Goal: Task Accomplishment & Management: Complete application form

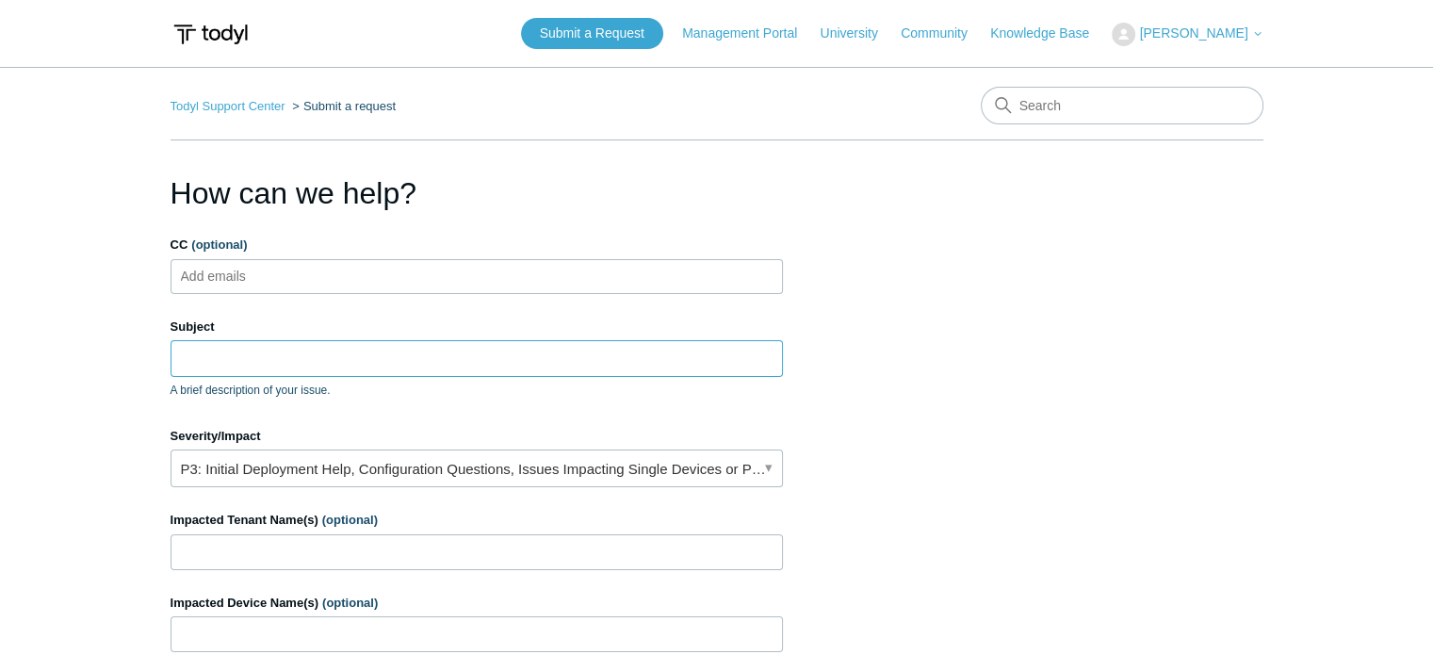
click at [543, 364] on input "Subject" at bounding box center [477, 358] width 612 height 36
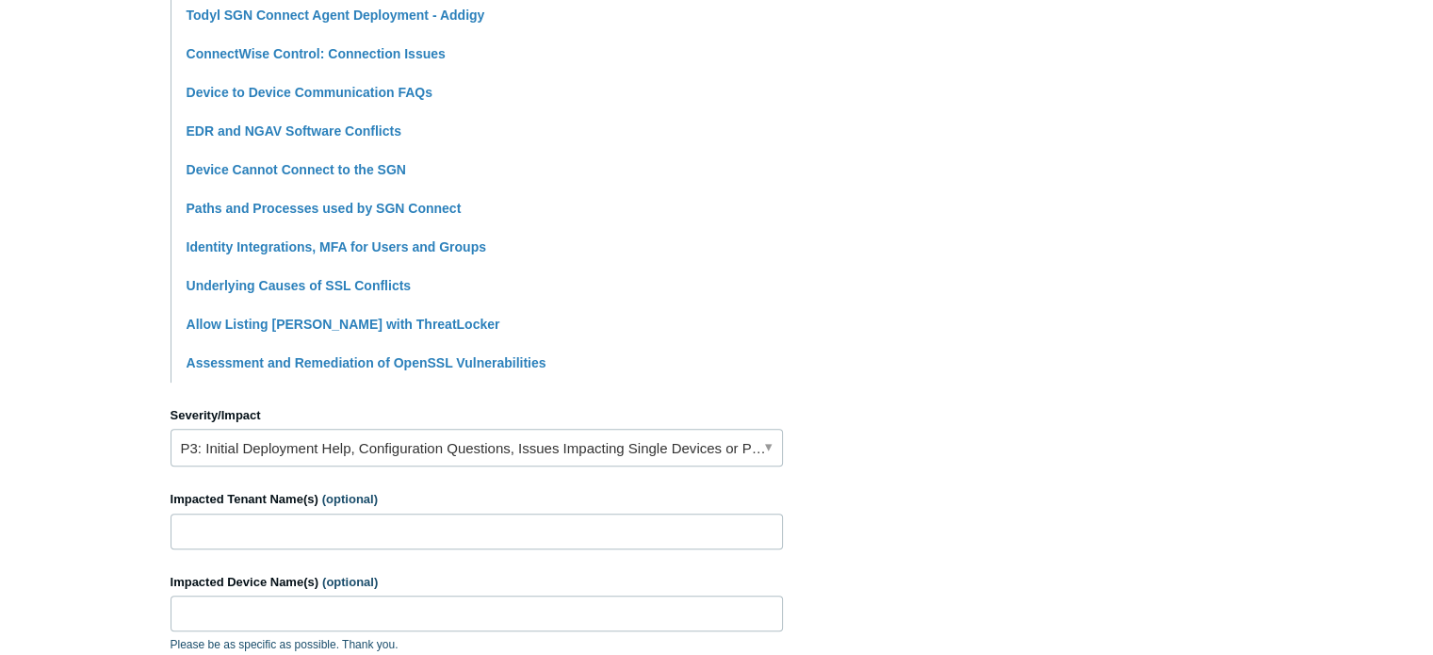
scroll to position [506, 0]
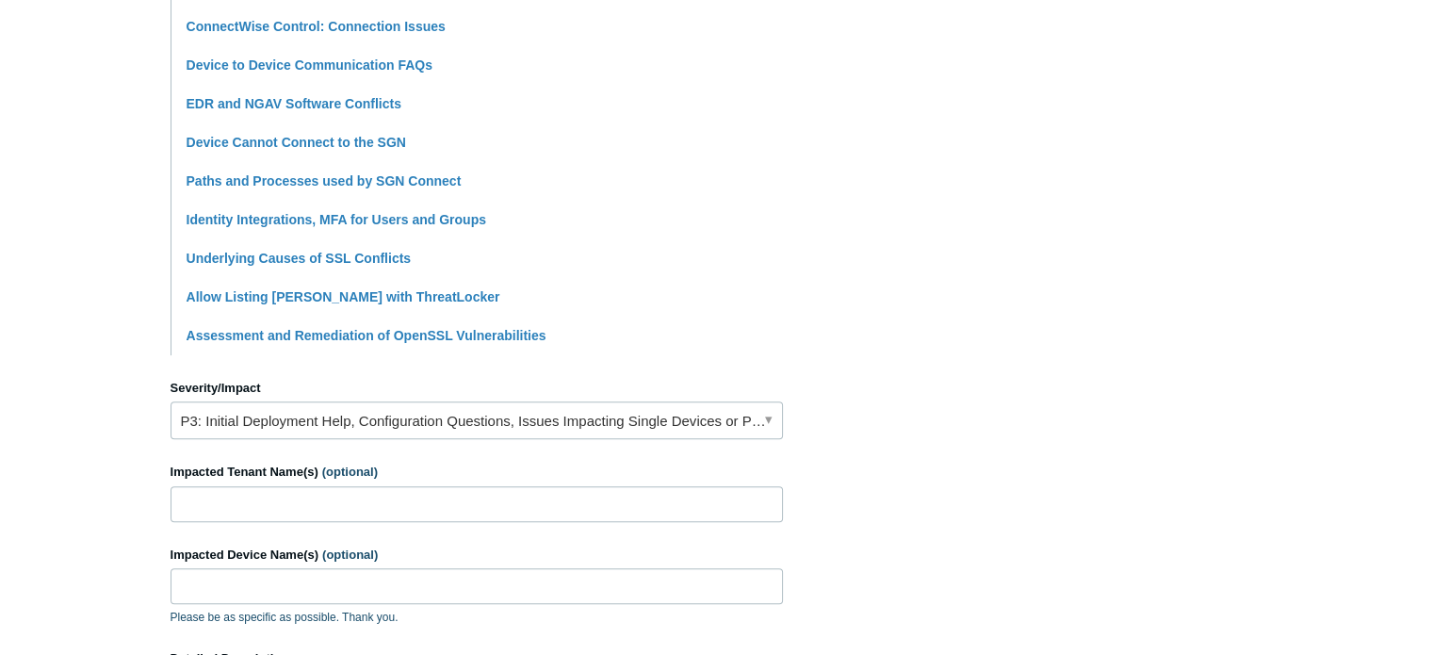
type input "User facing issues with [PERSON_NAME] Connectivity"
click at [474, 436] on link "P3: Initial Deployment Help, Configuration Questions, Issues Impacting Single D…" at bounding box center [477, 420] width 612 height 38
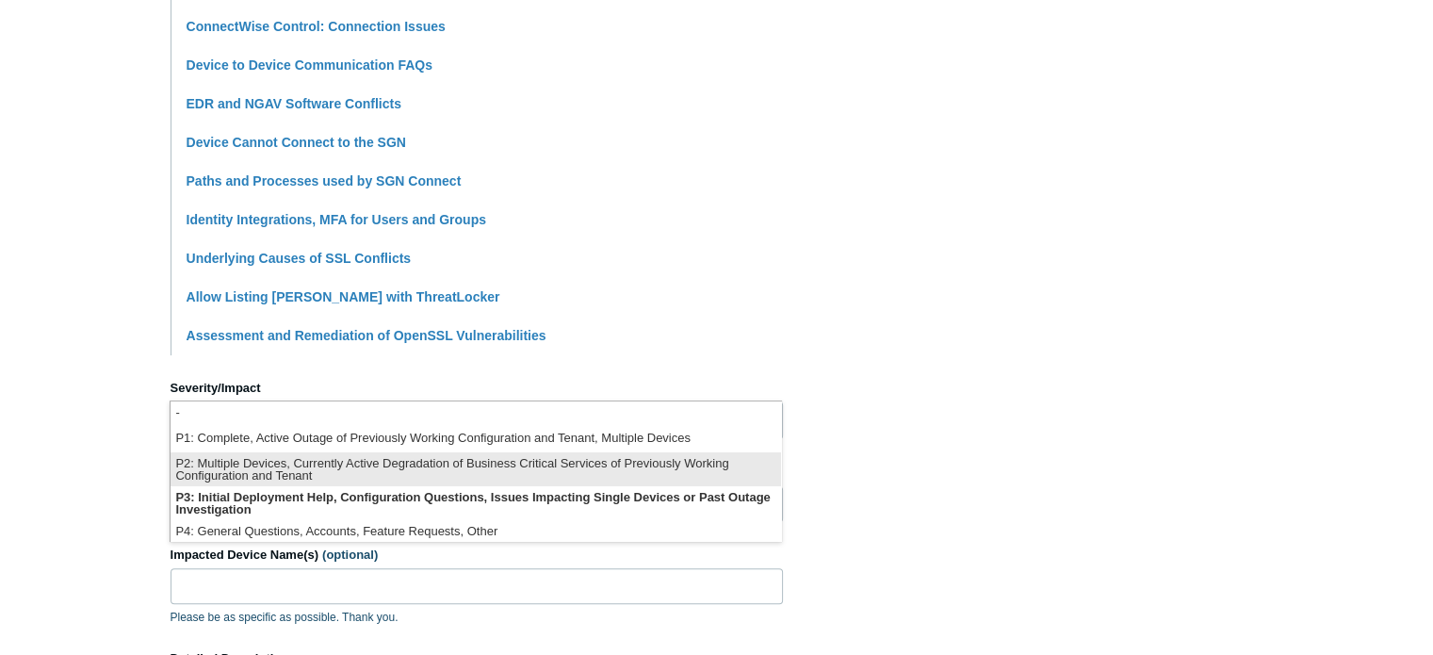
click at [382, 483] on li "P2: Multiple Devices, Currently Active Degradation of Business Critical Service…" at bounding box center [476, 469] width 610 height 34
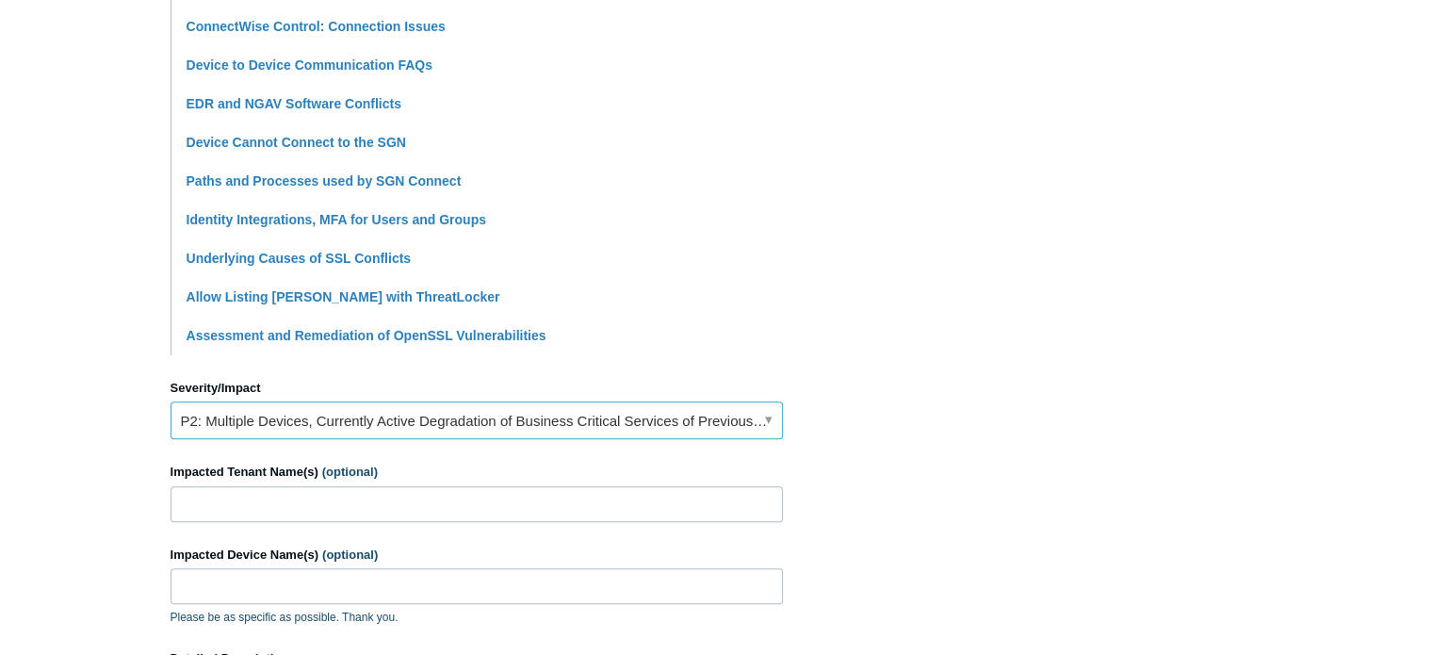
click at [444, 415] on link "P2: Multiple Devices, Currently Active Degradation of Business Critical Service…" at bounding box center [477, 420] width 612 height 38
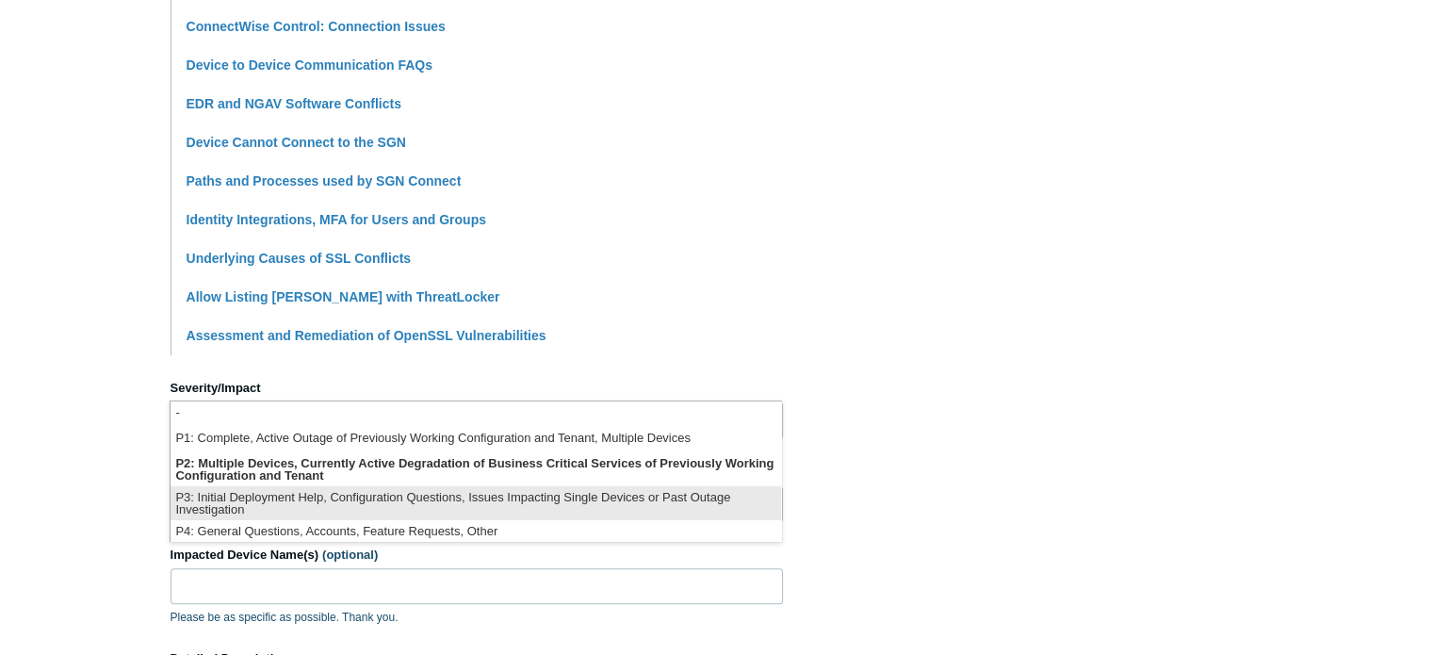
click at [406, 493] on li "P3: Initial Deployment Help, Configuration Questions, Issues Impacting Single D…" at bounding box center [476, 503] width 610 height 34
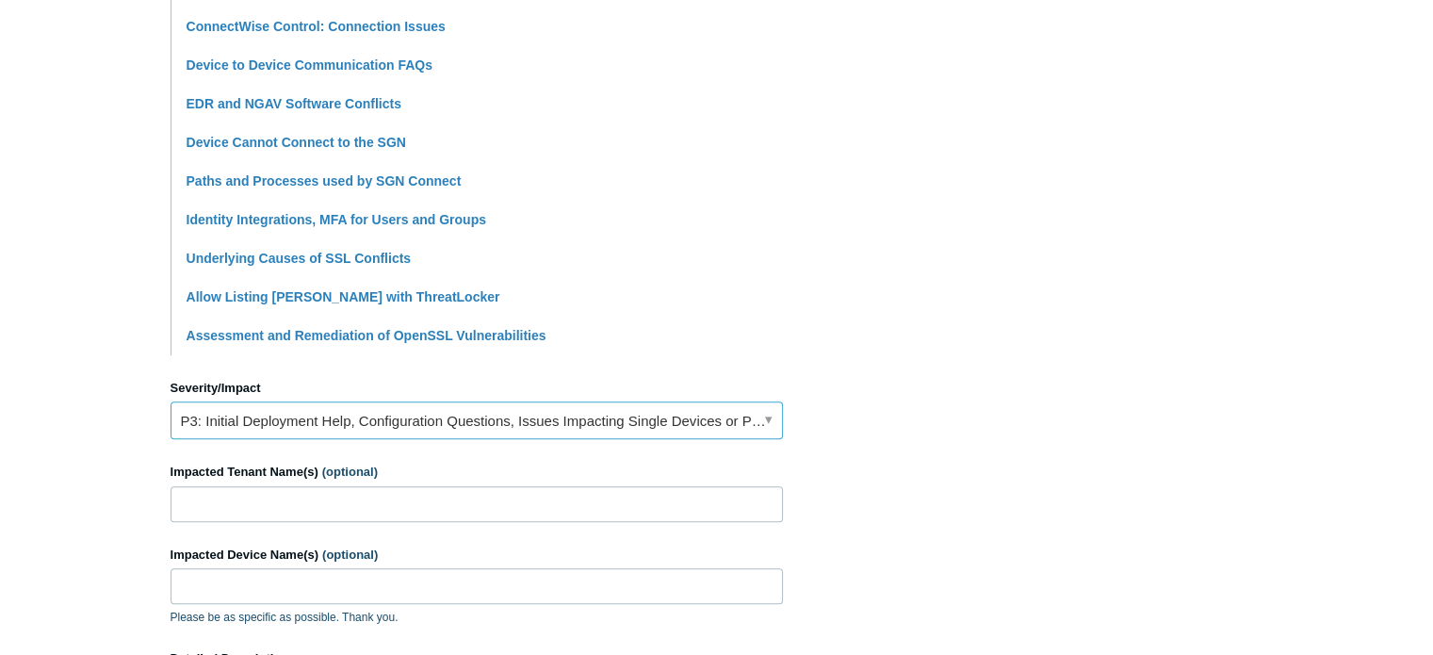
click at [463, 419] on link "P3: Initial Deployment Help, Configuration Questions, Issues Impacting Single D…" at bounding box center [477, 420] width 612 height 38
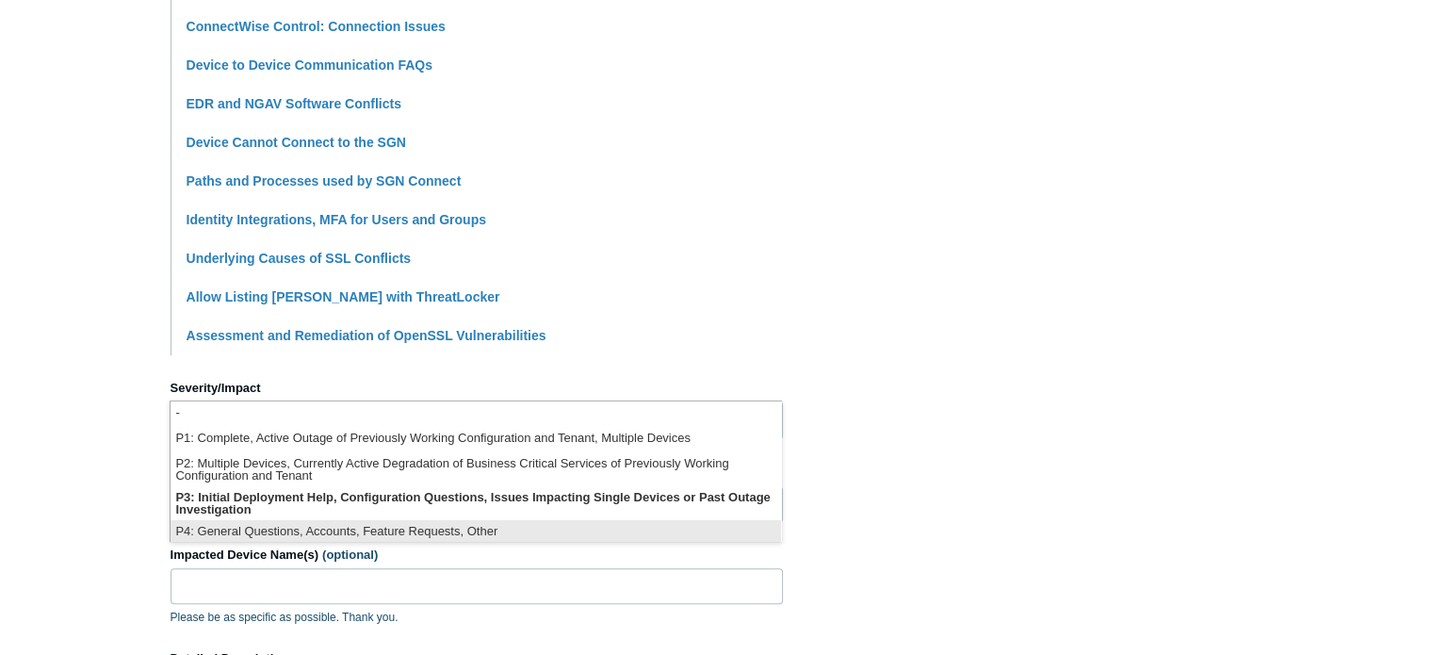
scroll to position [4, 0]
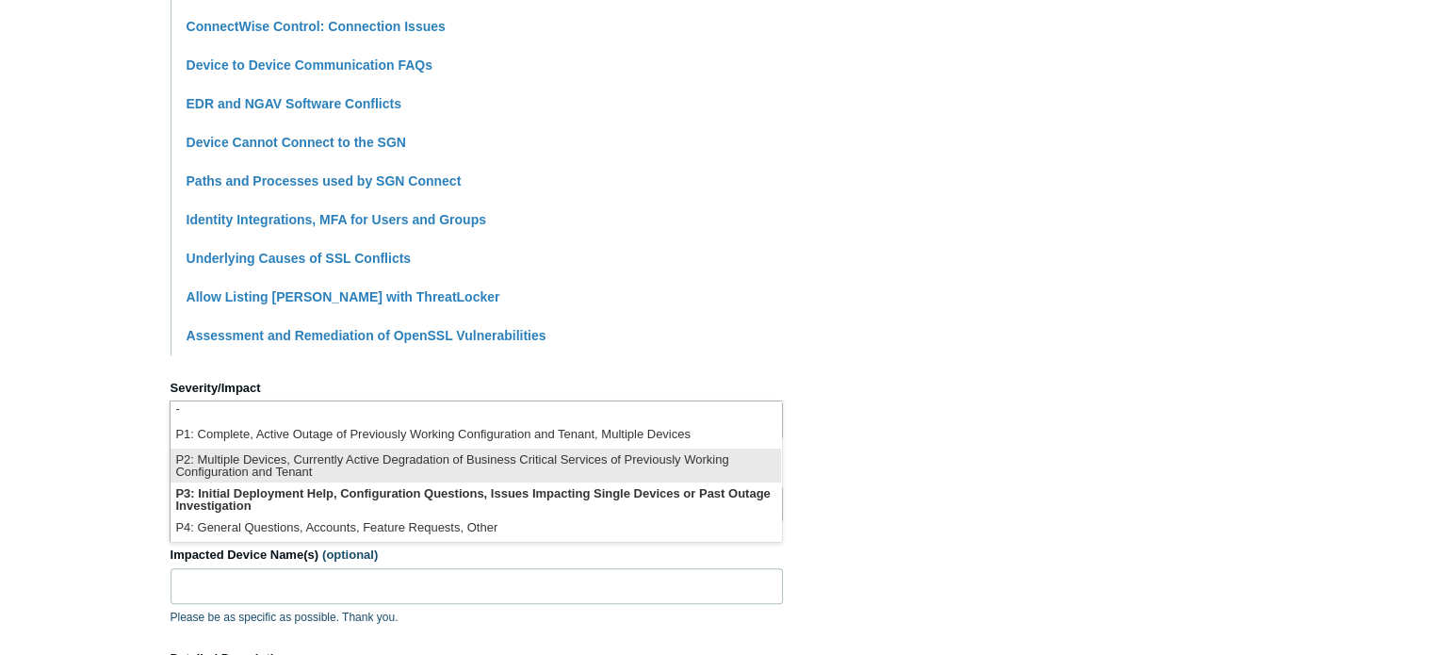
click at [450, 477] on li "P2: Multiple Devices, Currently Active Degradation of Business Critical Service…" at bounding box center [476, 465] width 610 height 34
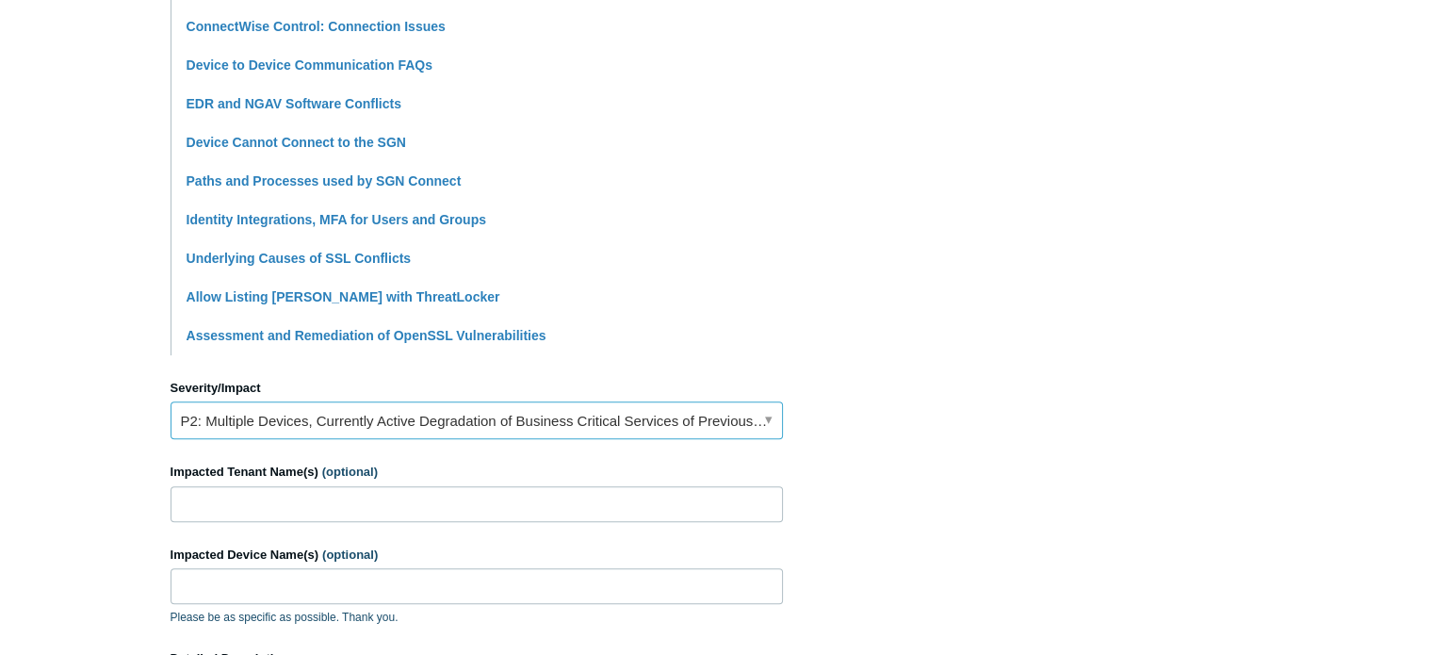
scroll to position [682, 0]
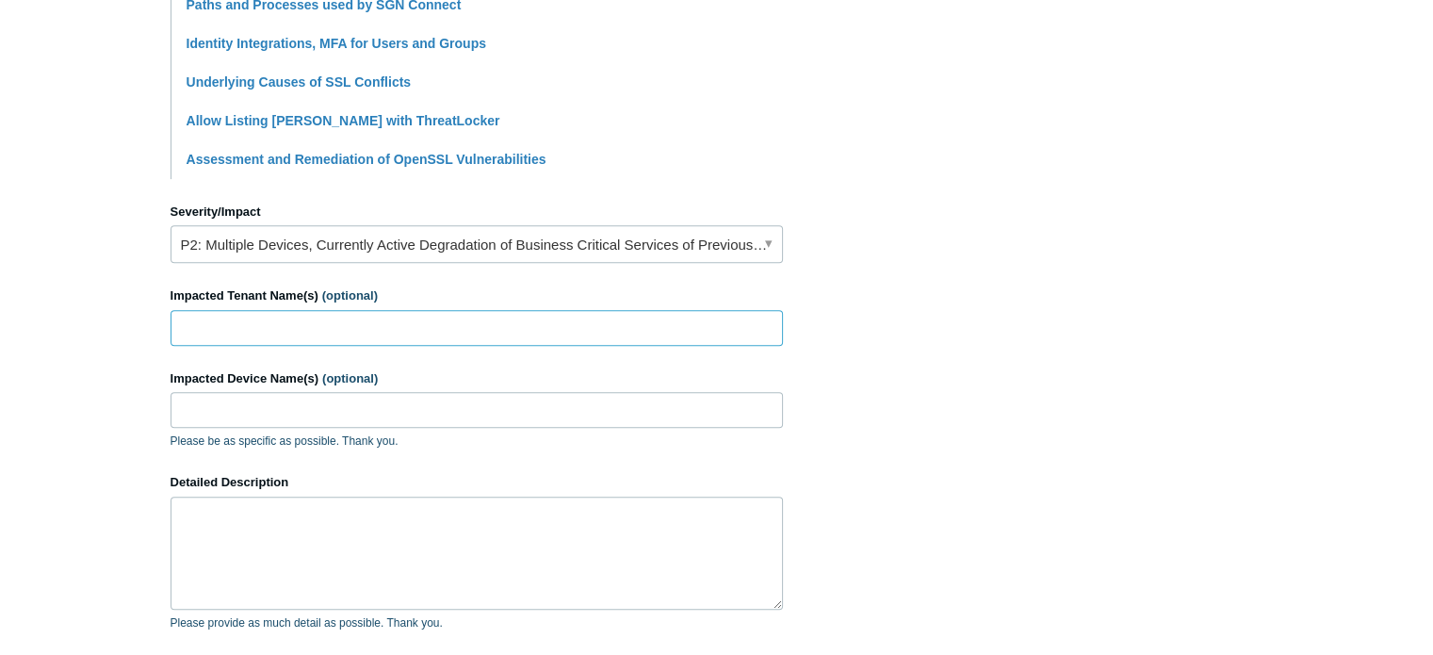
click at [334, 315] on input "Impacted Tenant Name(s) (optional)" at bounding box center [477, 328] width 612 height 36
type input "Greater good health"
click at [293, 515] on textarea "Detailed Description" at bounding box center [477, 552] width 612 height 113
paste textarea "[PERSON_NAME] that will refresh the DNS or connection from my computer to Todyl…"
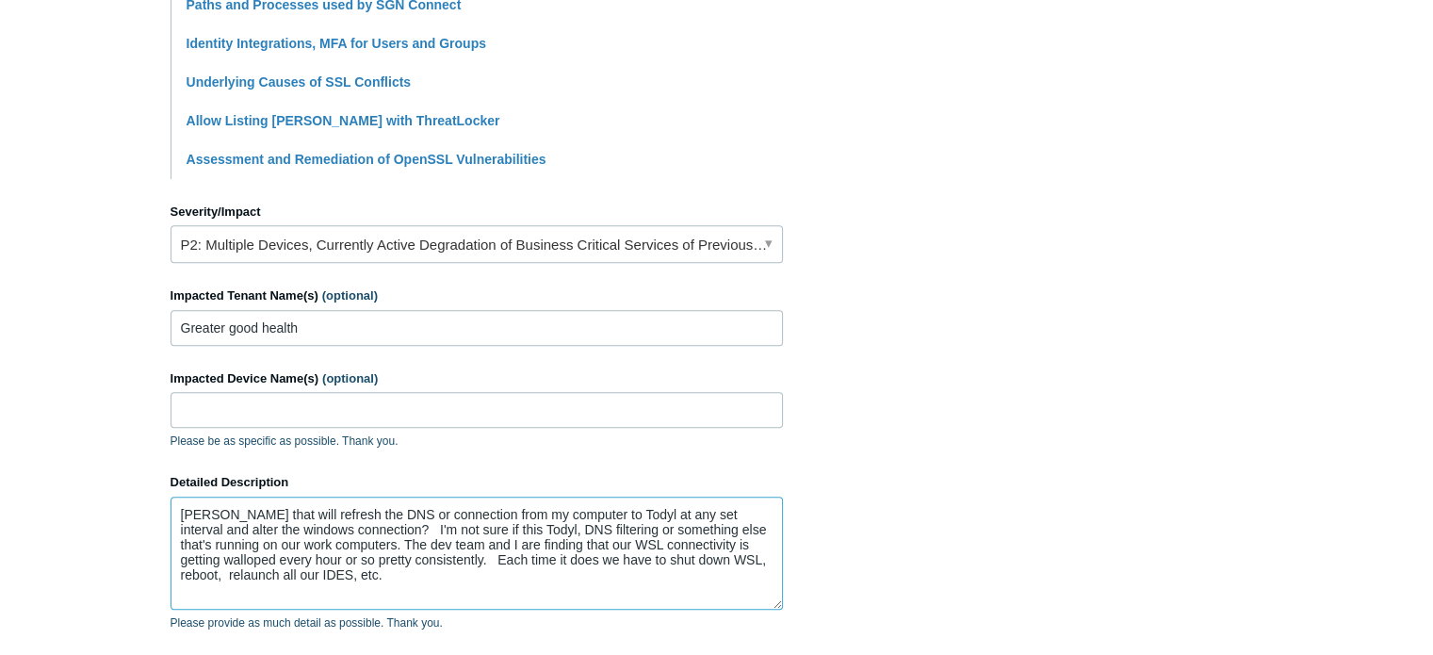
click at [224, 508] on textarea "[PERSON_NAME] that will refresh the DNS or connection from my computer to Todyl…" at bounding box center [477, 552] width 612 height 113
click at [181, 510] on textarea "[PERSON_NAME] will refresh the DNS or connection from my computer to [PERSON_NA…" at bounding box center [477, 552] width 612 height 113
click at [392, 527] on textarea "User is saying "[PERSON_NAME] will refresh the DNS or connection from my comput…" at bounding box center [477, 552] width 612 height 113
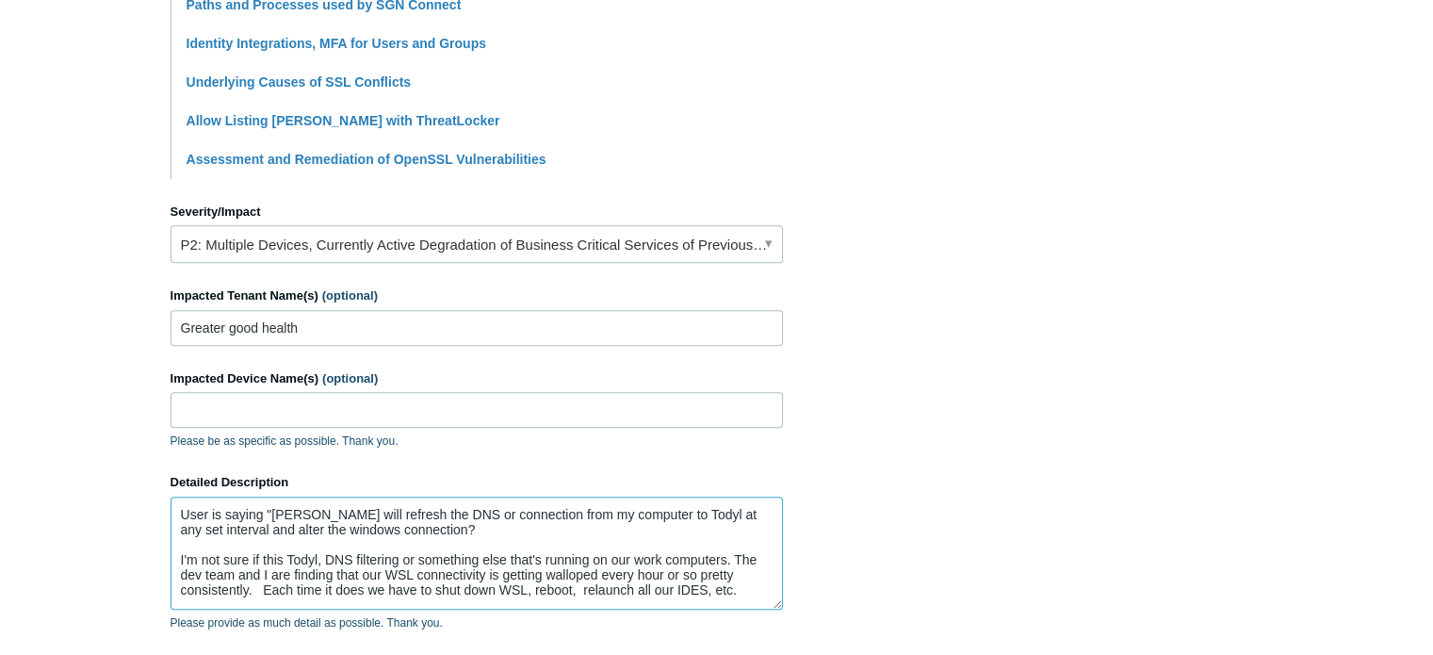
drag, startPoint x: 328, startPoint y: 553, endPoint x: 418, endPoint y: 557, distance: 90.5
click at [418, 557] on textarea "User is saying "[PERSON_NAME] will refresh the DNS or connection from my comput…" at bounding box center [477, 552] width 612 height 113
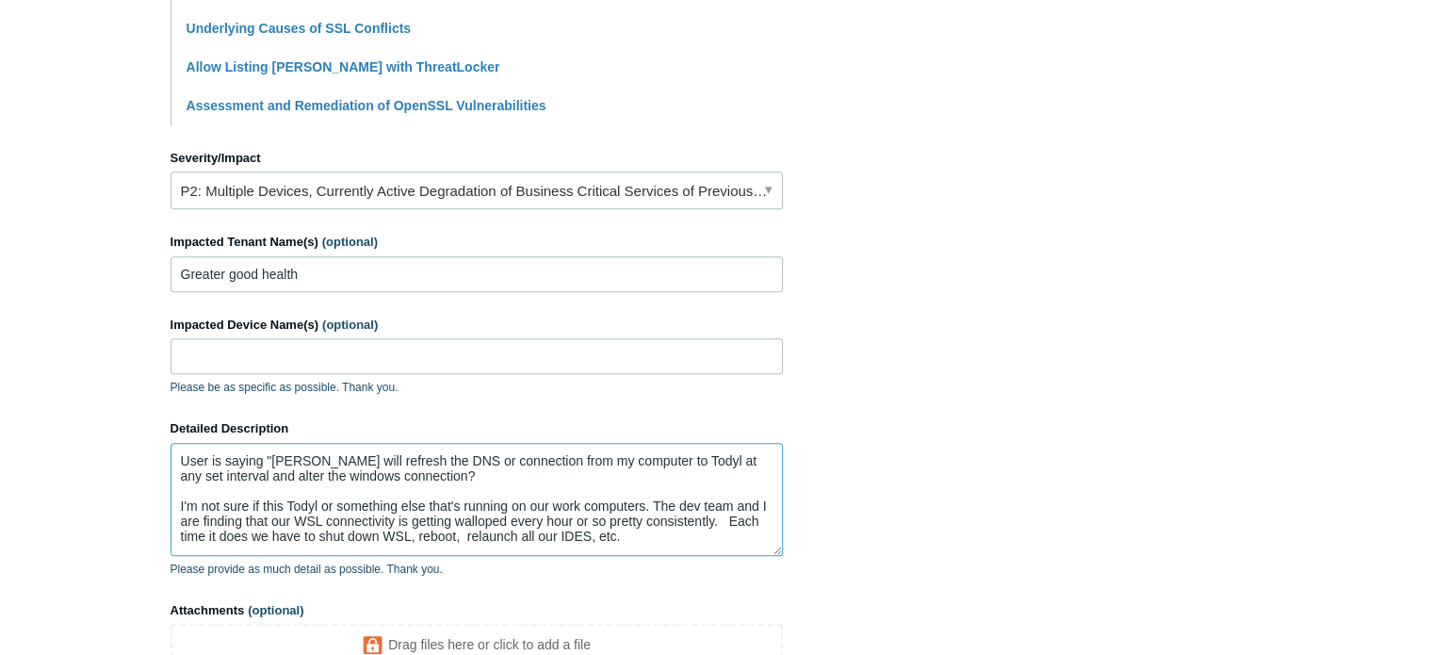
scroll to position [749, 0]
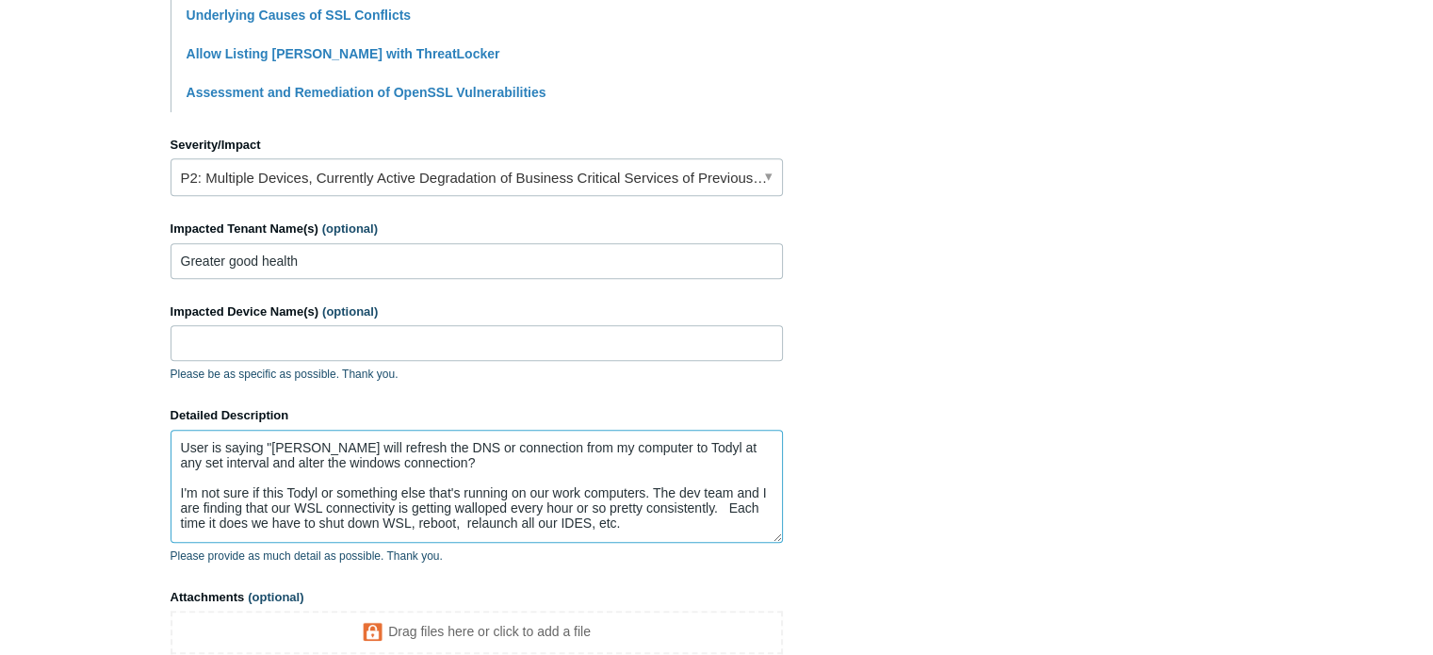
drag, startPoint x: 656, startPoint y: 494, endPoint x: 703, endPoint y: 489, distance: 47.3
click at [703, 489] on textarea "User is saying "[PERSON_NAME] will refresh the DNS or connection from my comput…" at bounding box center [477, 486] width 612 height 113
click at [708, 508] on textarea "User is saying "[PERSON_NAME] will refresh the DNS or connection from my comput…" at bounding box center [477, 486] width 612 height 113
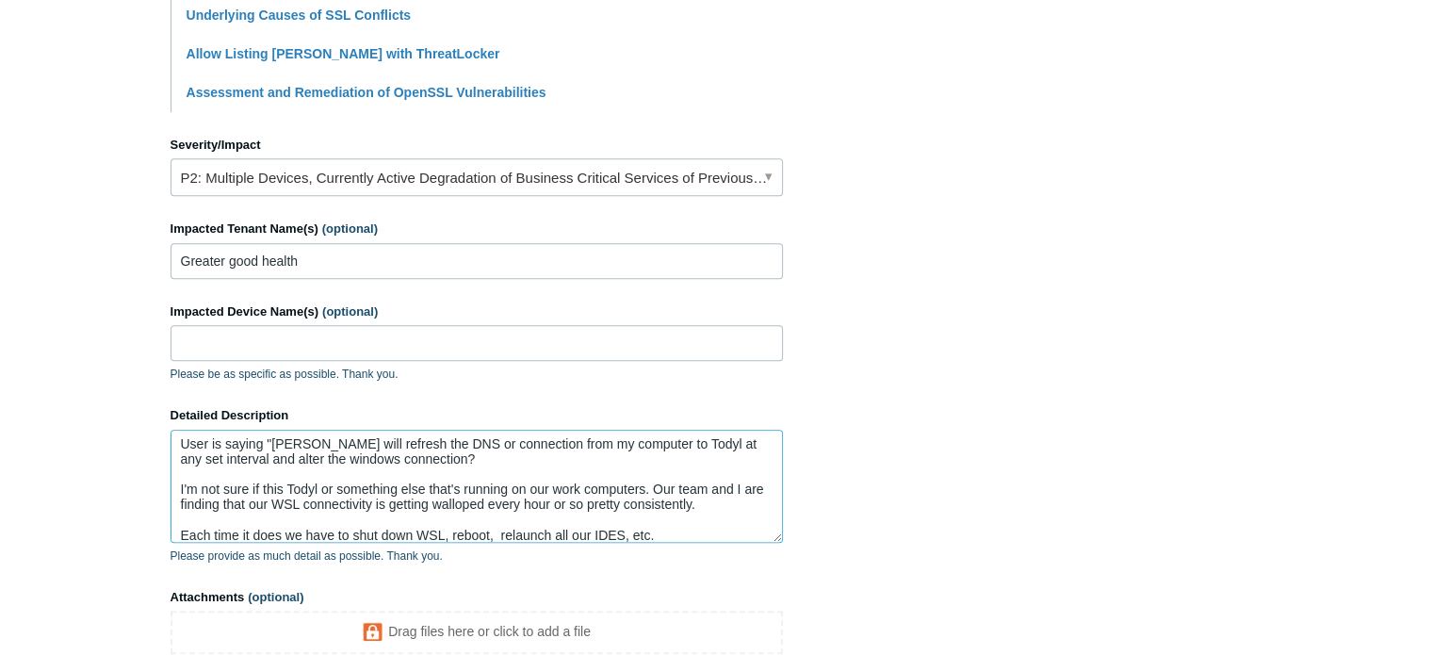
scroll to position [13, 0]
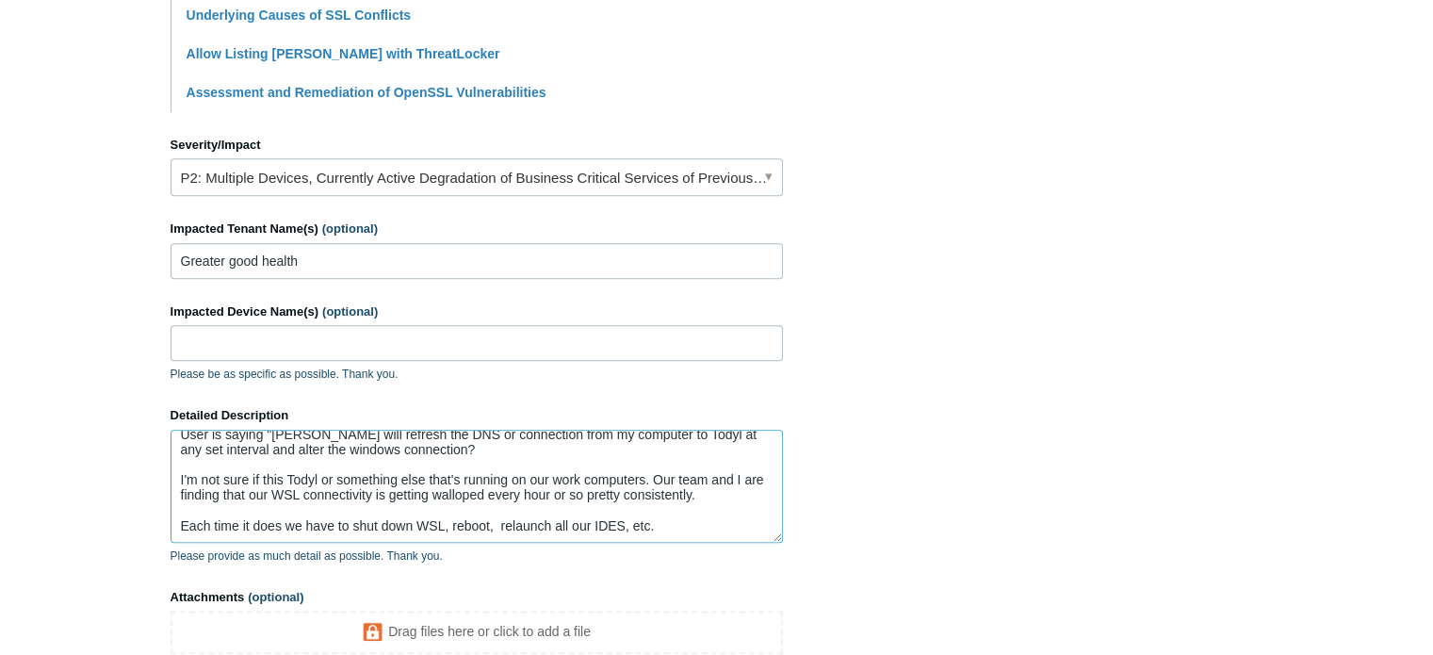
click at [742, 522] on textarea "User is saying "[PERSON_NAME] will refresh the DNS or connection from my comput…" at bounding box center [477, 486] width 612 height 113
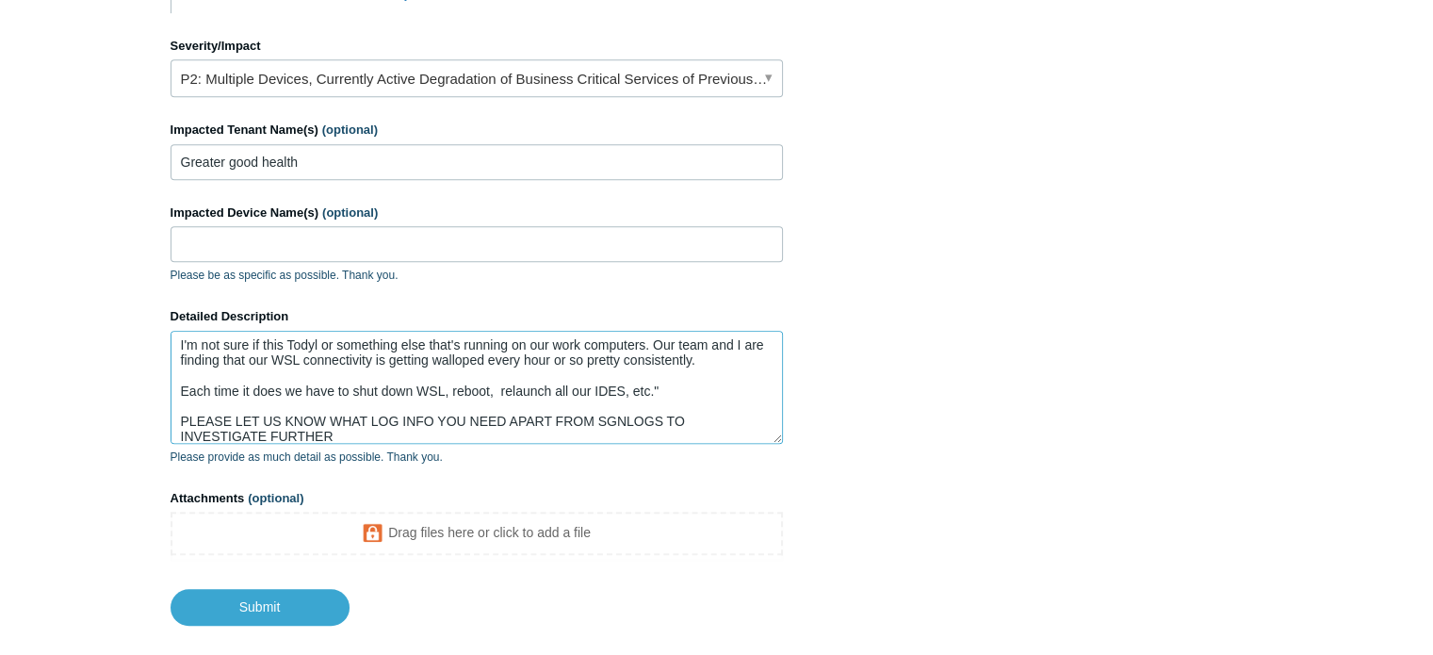
scroll to position [822, 0]
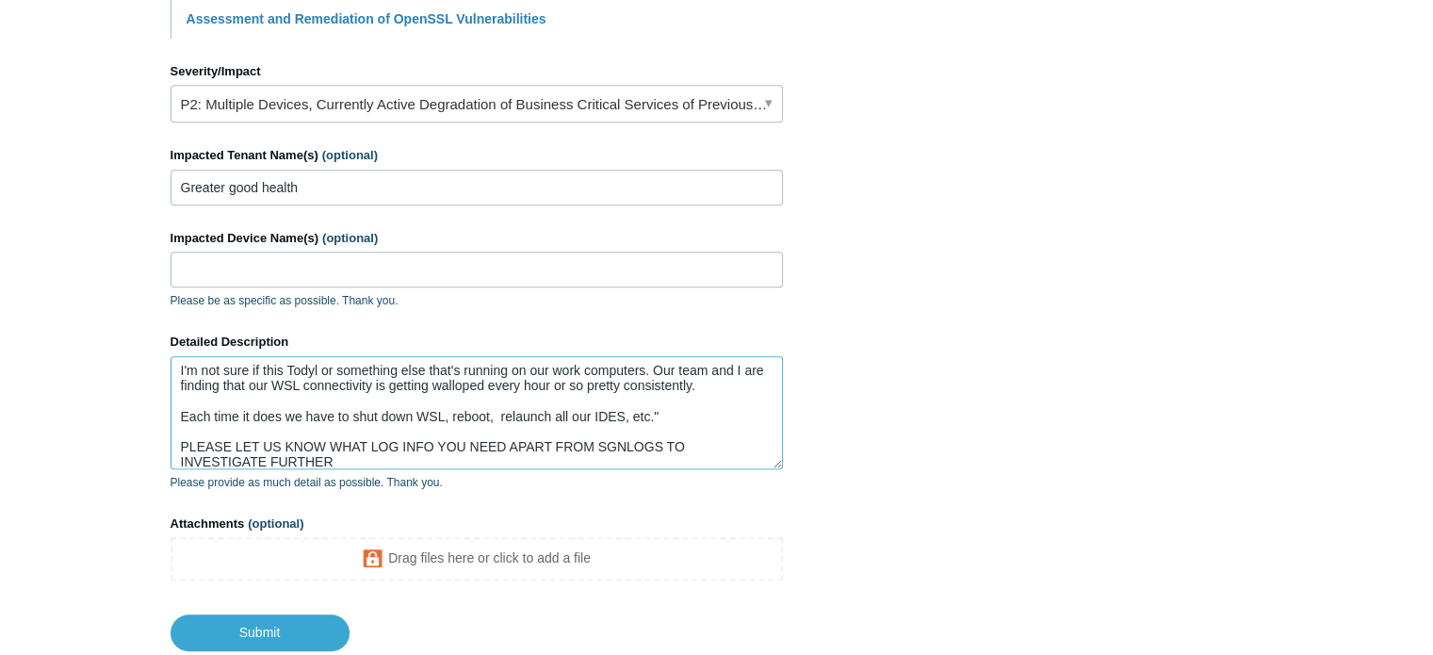
type textarea "User is saying "[PERSON_NAME] will refresh the DNS or connection from my comput…"
paste input "PF4VWFHB"
click at [320, 278] on input "PF4VWFHB" at bounding box center [477, 270] width 612 height 36
type input "PF4VWFHB"
click at [282, 636] on input "Submit" at bounding box center [260, 633] width 179 height 38
